Goal: Check status: Check status

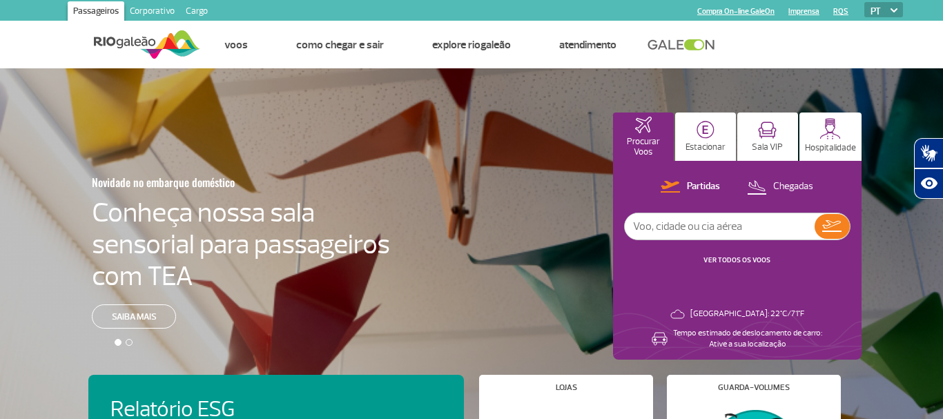
click at [678, 226] on input "text" at bounding box center [720, 226] width 190 height 26
type input "[GEOGRAPHIC_DATA]"
click at [826, 230] on img at bounding box center [831, 226] width 19 height 12
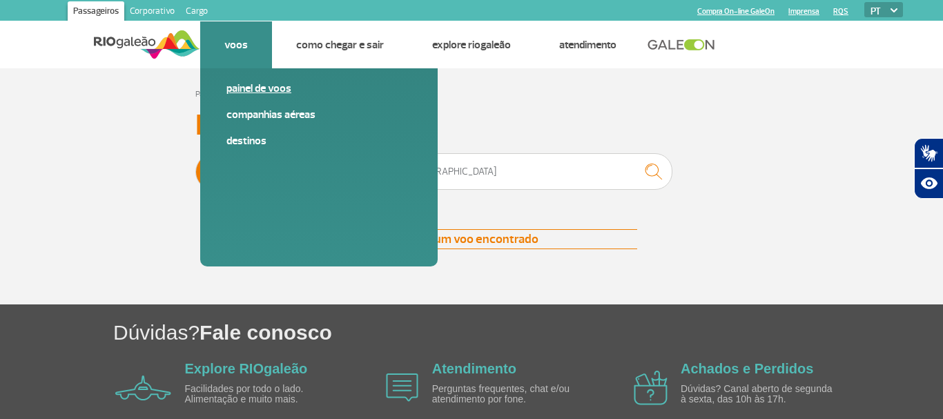
click at [246, 93] on link "Painel de voos" at bounding box center [318, 88] width 185 height 15
click at [246, 90] on link "Painel de voos" at bounding box center [318, 88] width 185 height 15
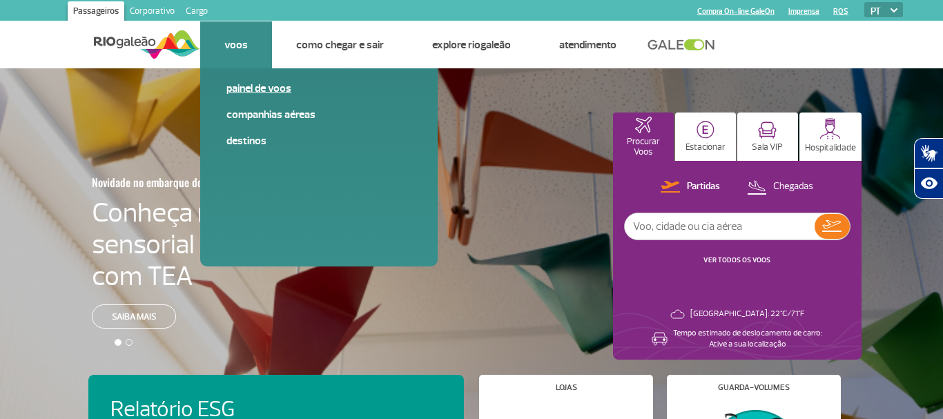
click at [240, 88] on link "Painel de voos" at bounding box center [318, 88] width 185 height 15
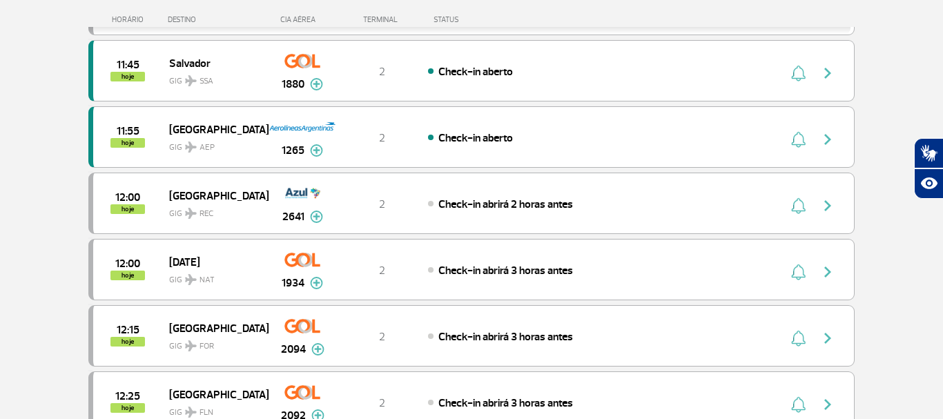
scroll to position [1451, 0]
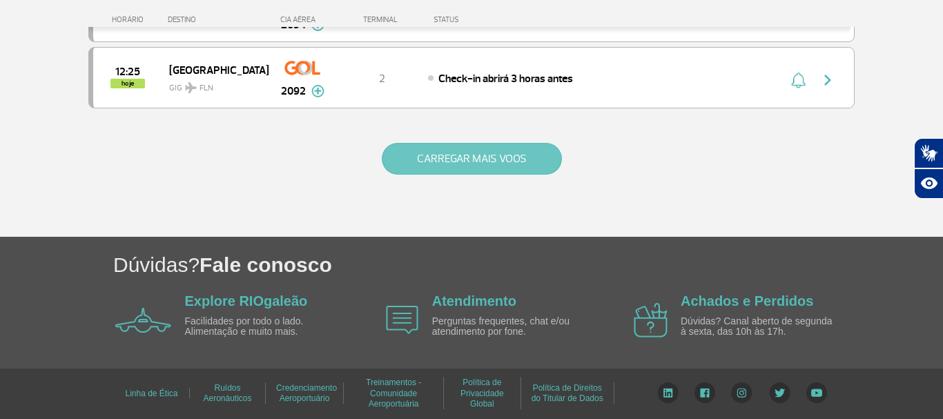
click at [496, 161] on button "CARREGAR MAIS VOOS" at bounding box center [472, 159] width 180 height 32
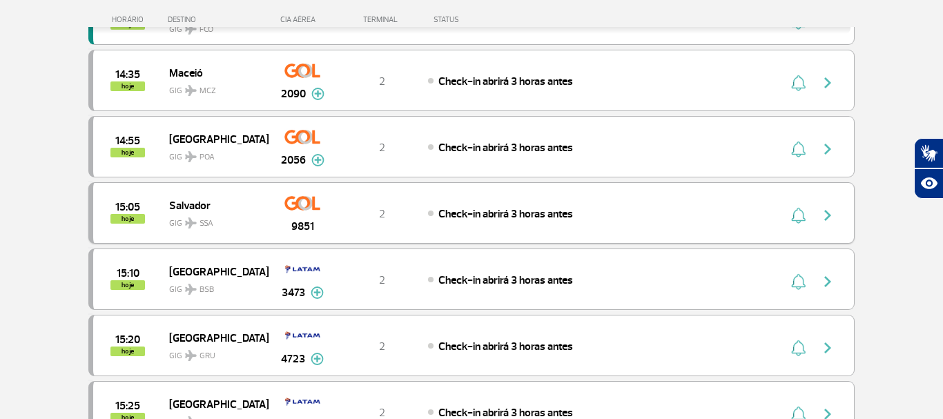
scroll to position [2766, 0]
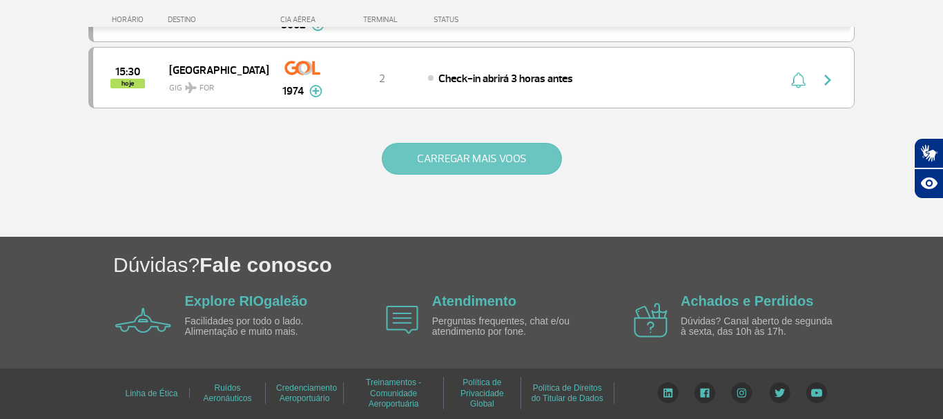
click at [488, 161] on button "CARREGAR MAIS VOOS" at bounding box center [472, 159] width 180 height 32
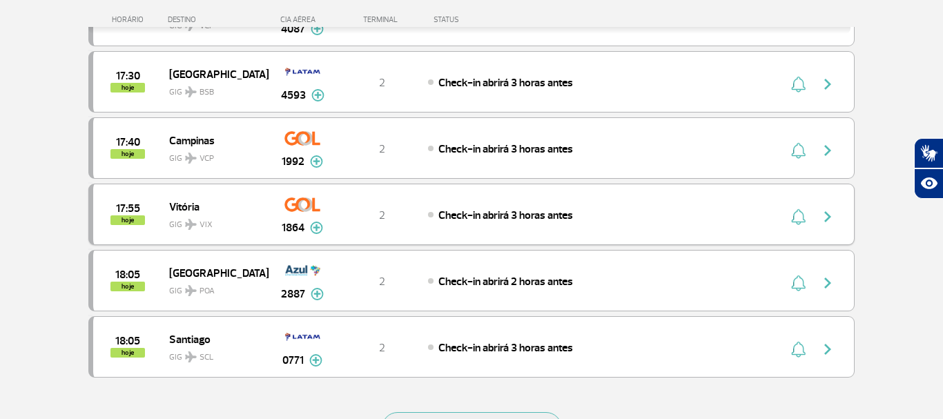
scroll to position [4092, 0]
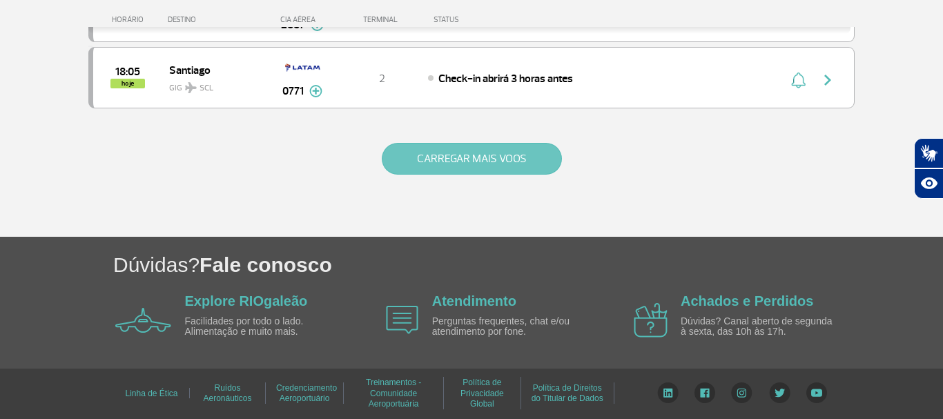
click at [471, 157] on button "CARREGAR MAIS VOOS" at bounding box center [472, 159] width 180 height 32
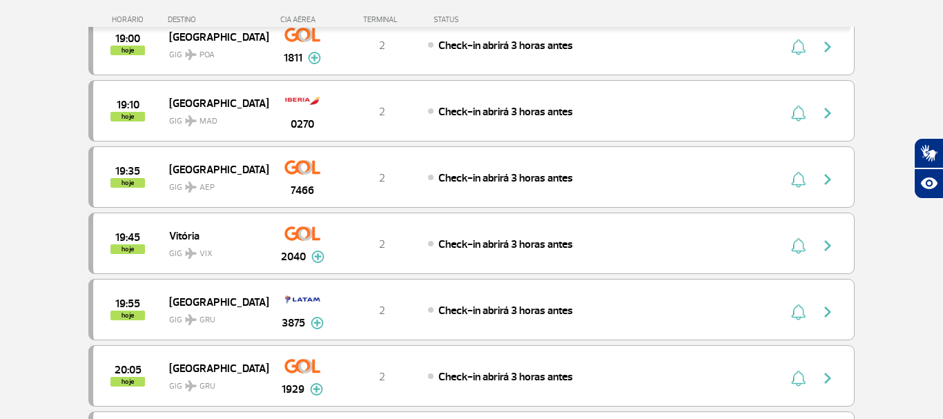
scroll to position [5218, 0]
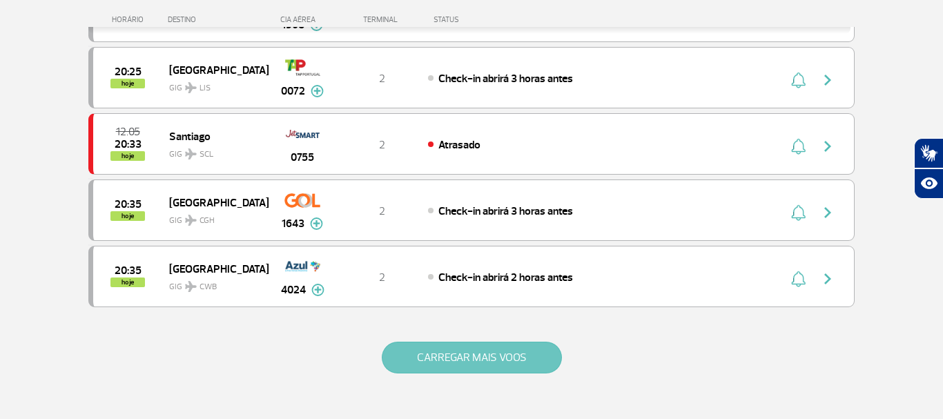
click at [491, 355] on button "CARREGAR MAIS VOOS" at bounding box center [472, 358] width 180 height 32
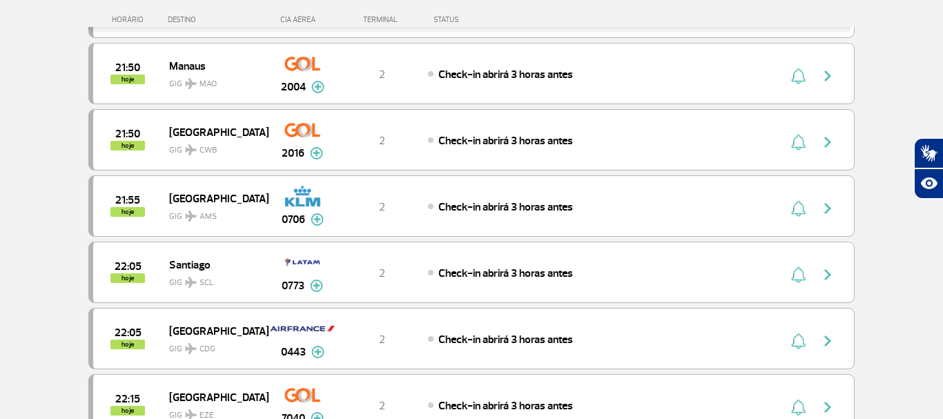
scroll to position [6742, 0]
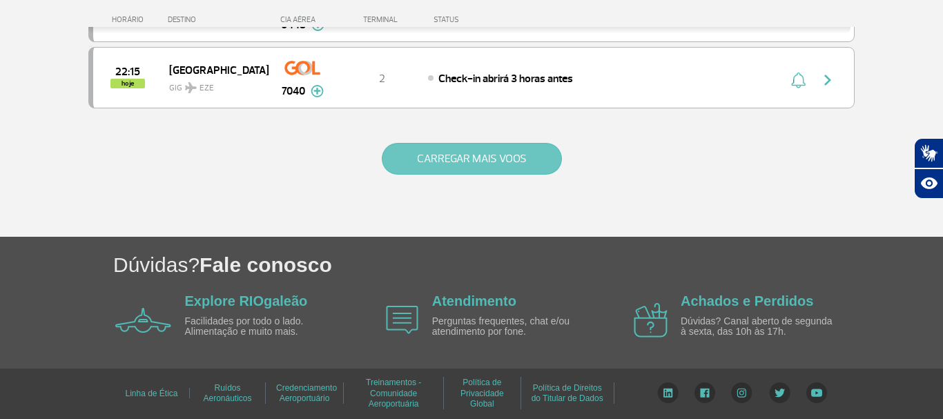
click at [482, 164] on button "CARREGAR MAIS VOOS" at bounding box center [472, 159] width 180 height 32
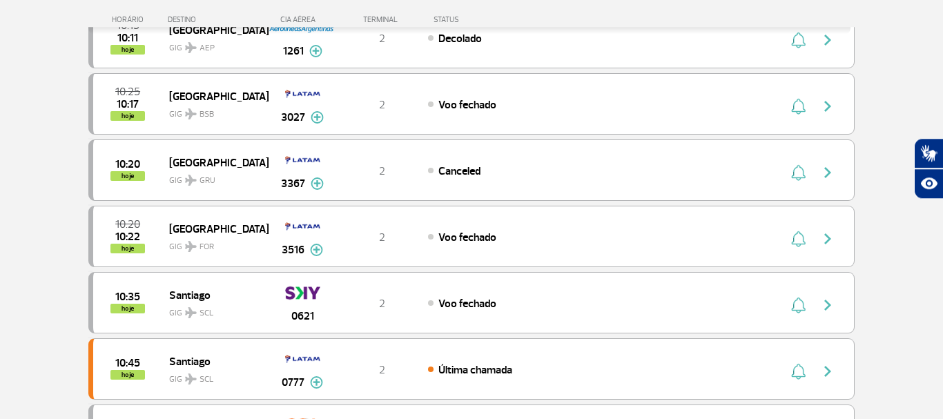
scroll to position [0, 0]
